Goal: Find specific page/section: Find specific page/section

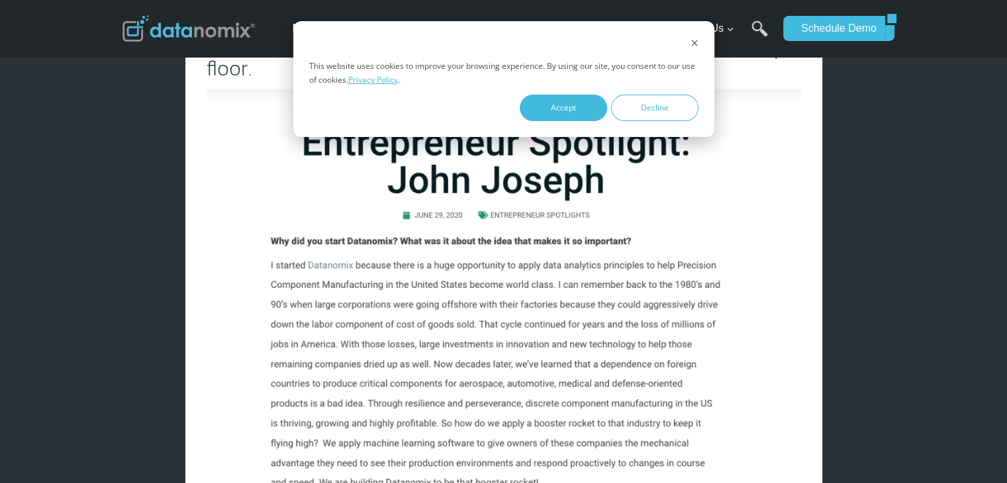
scroll to position [331, 0]
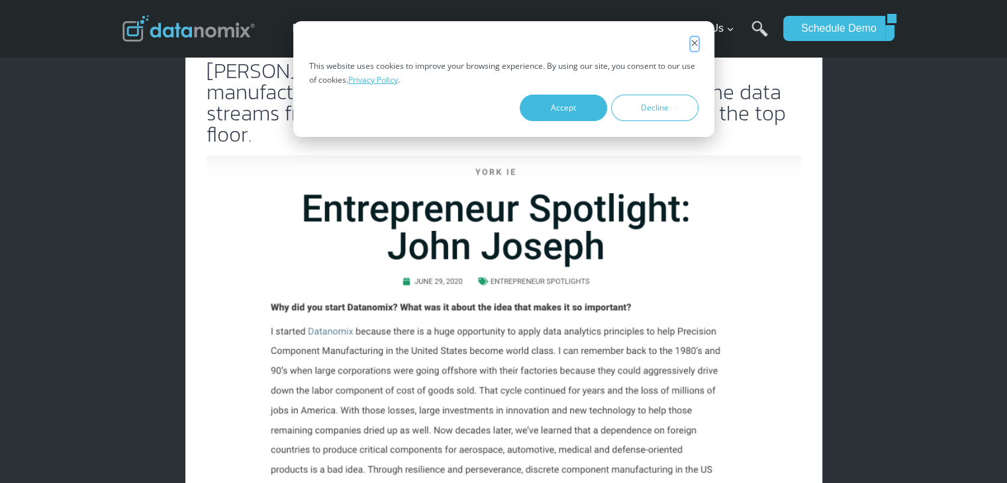
click at [694, 40] on icon "Dismiss cookie banner" at bounding box center [694, 43] width 8 height 8
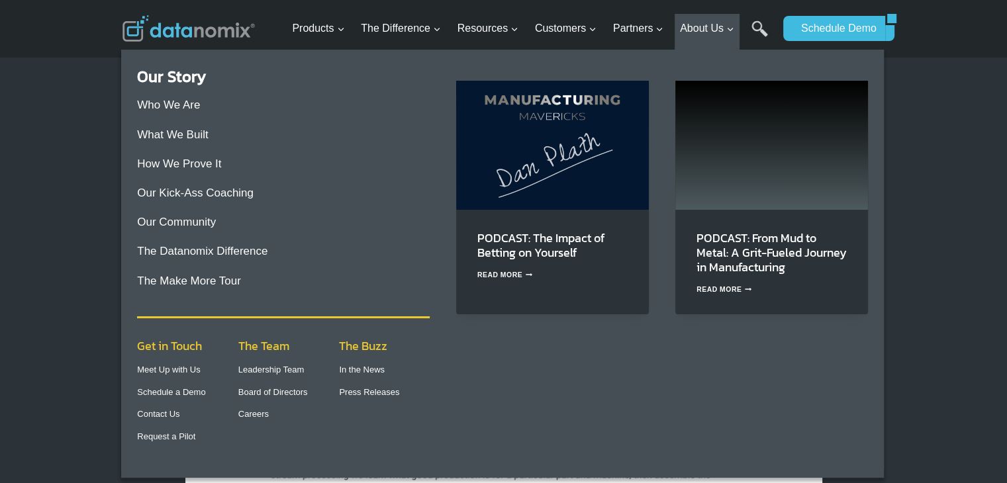
scroll to position [397, 0]
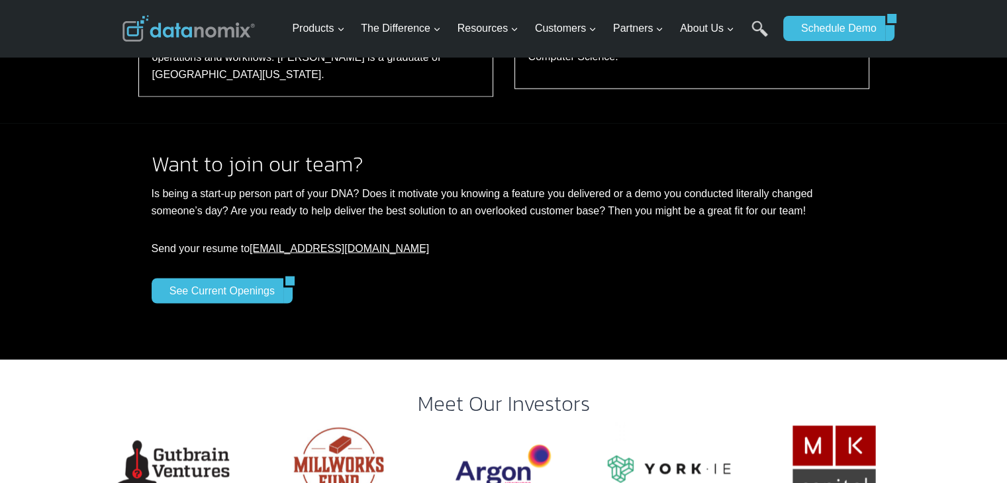
scroll to position [2449, 0]
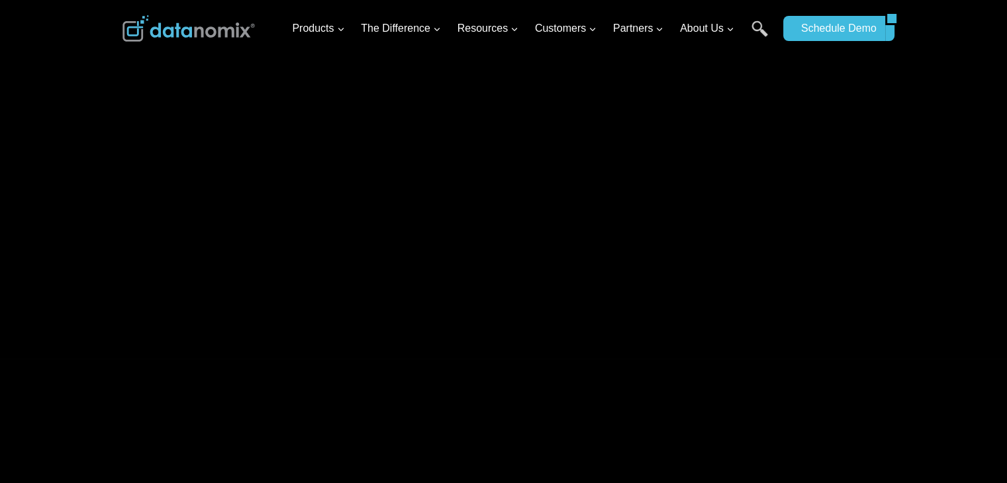
scroll to position [1413, 0]
